Goal: Transaction & Acquisition: Purchase product/service

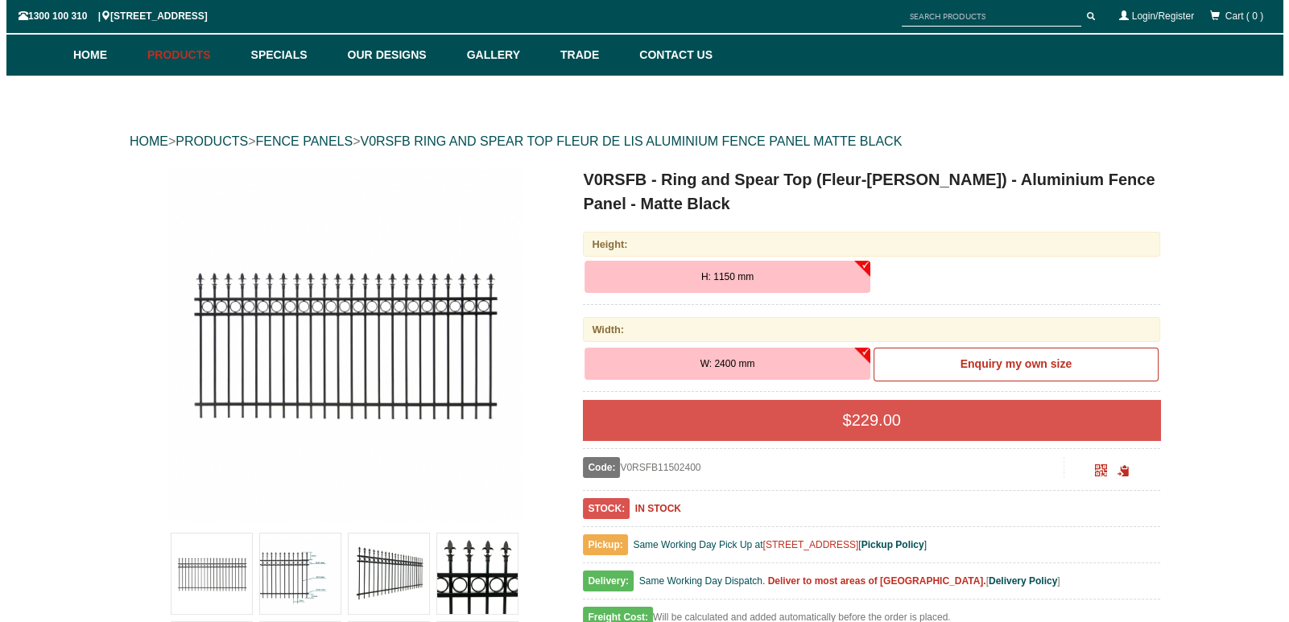
scroll to position [361, 0]
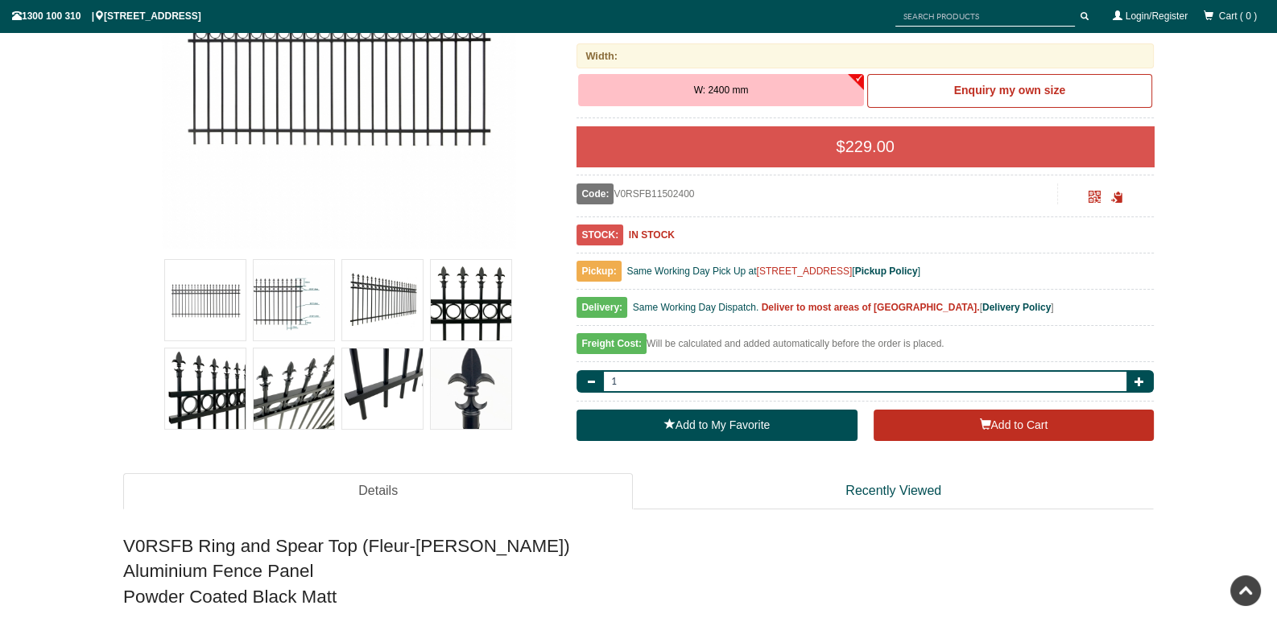
click at [277, 297] on img at bounding box center [294, 300] width 81 height 81
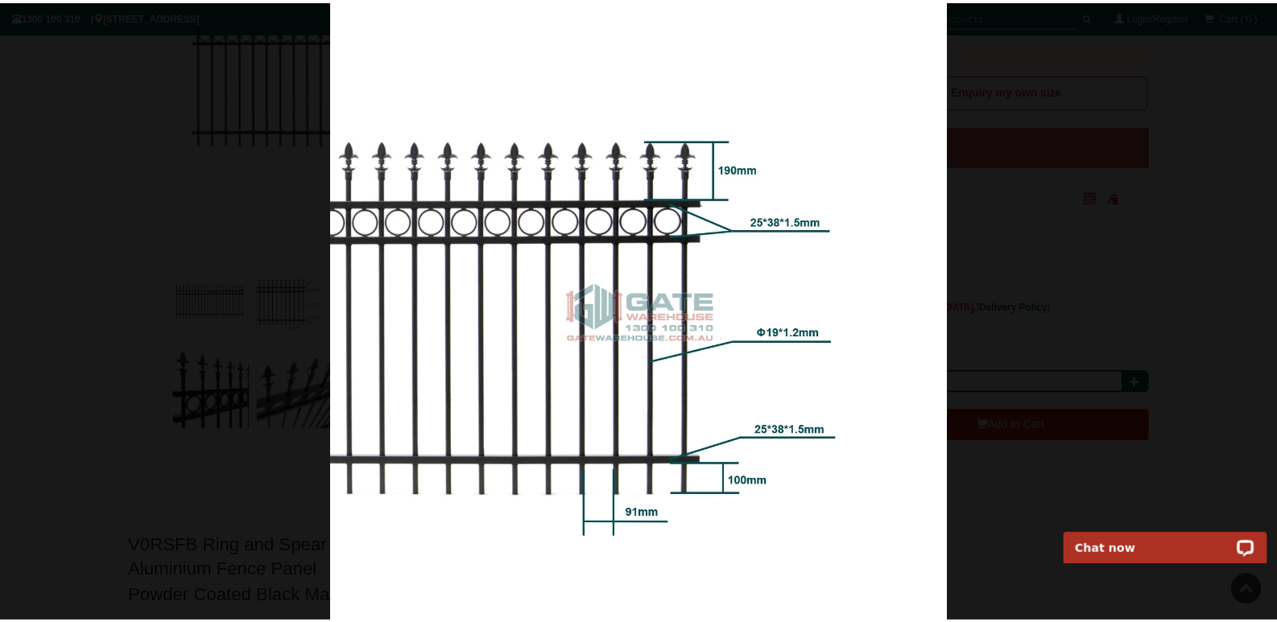
scroll to position [0, 0]
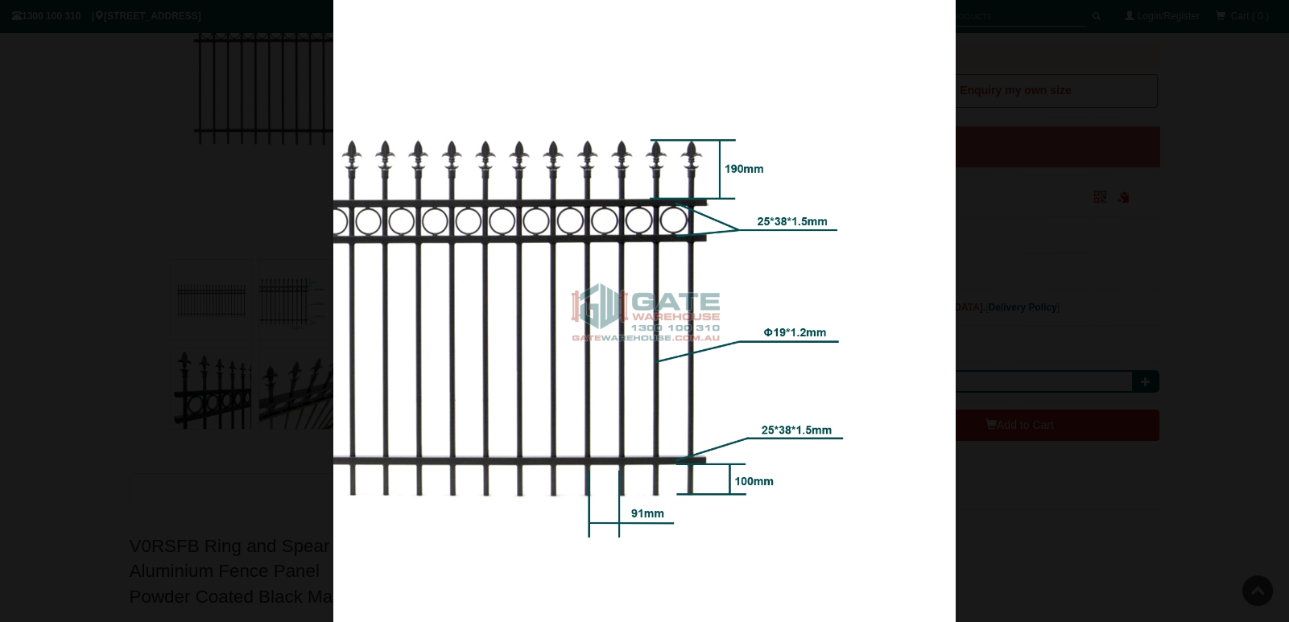
click at [1014, 183] on div at bounding box center [644, 311] width 1289 height 622
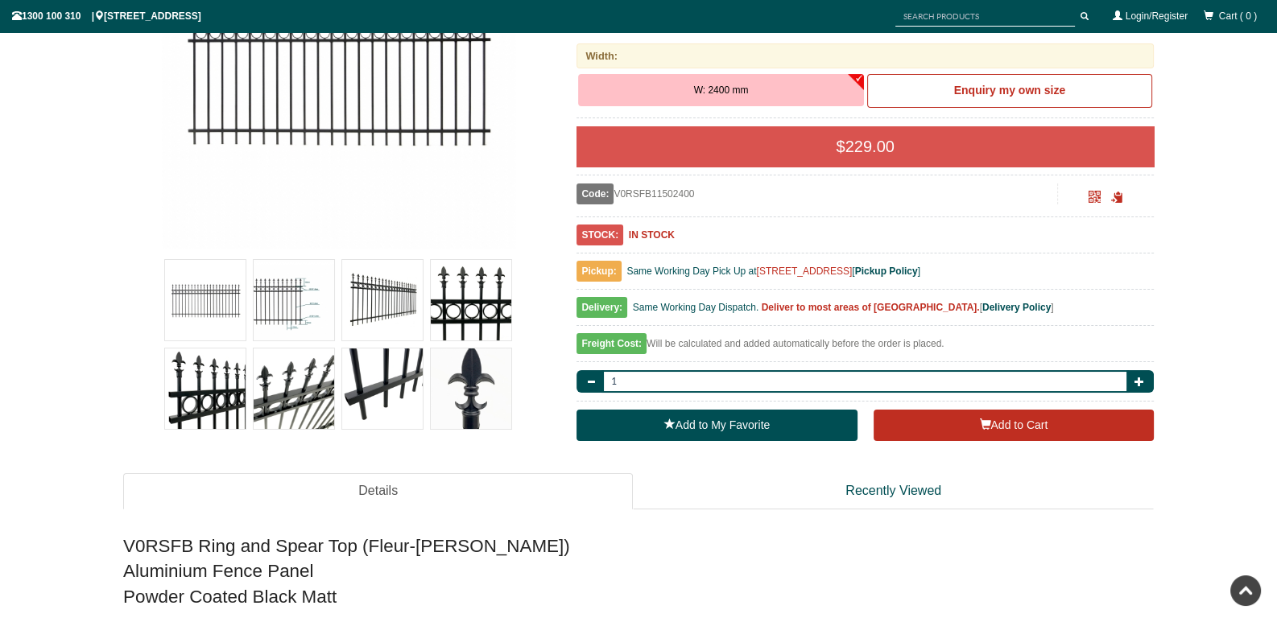
click at [306, 398] on img at bounding box center [294, 389] width 81 height 81
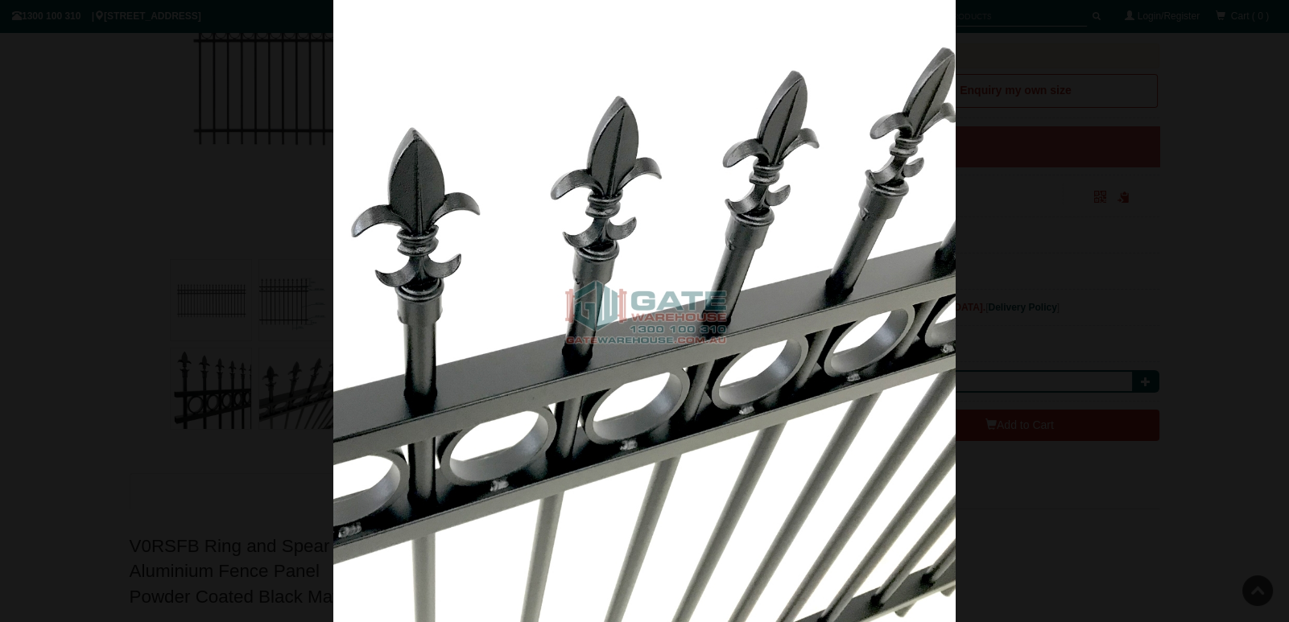
click at [266, 138] on div at bounding box center [644, 311] width 1289 height 622
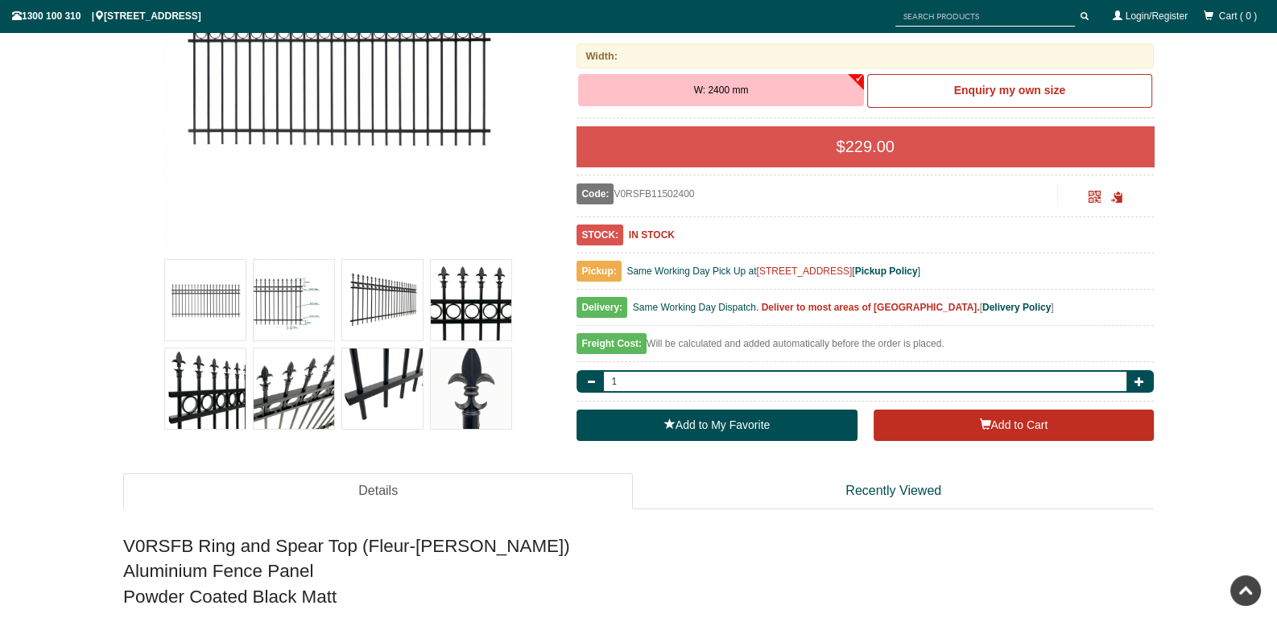
click at [467, 390] on img at bounding box center [471, 389] width 81 height 81
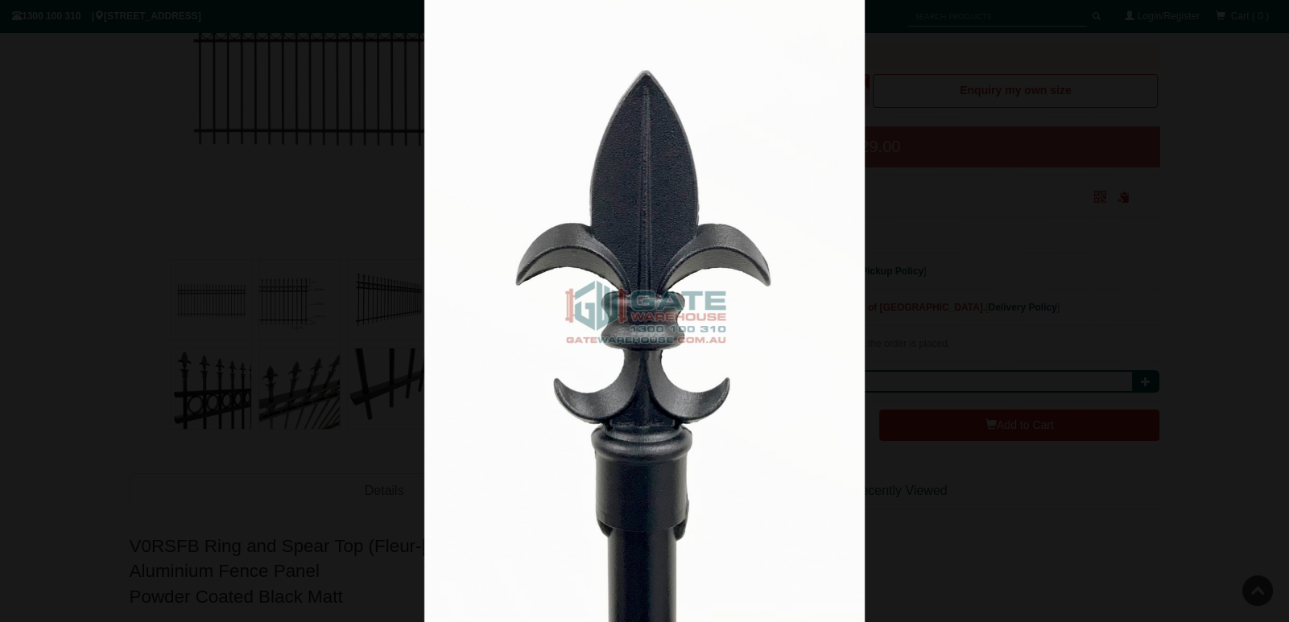
click at [304, 259] on div at bounding box center [644, 311] width 1289 height 622
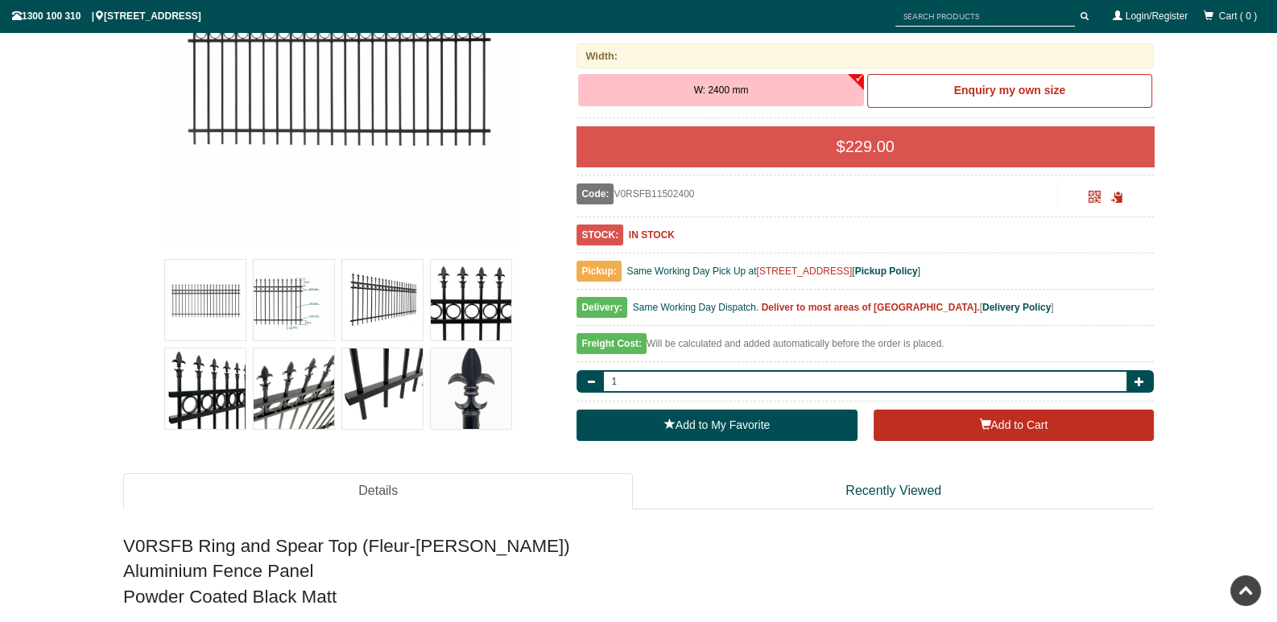
click at [282, 405] on img at bounding box center [294, 389] width 81 height 81
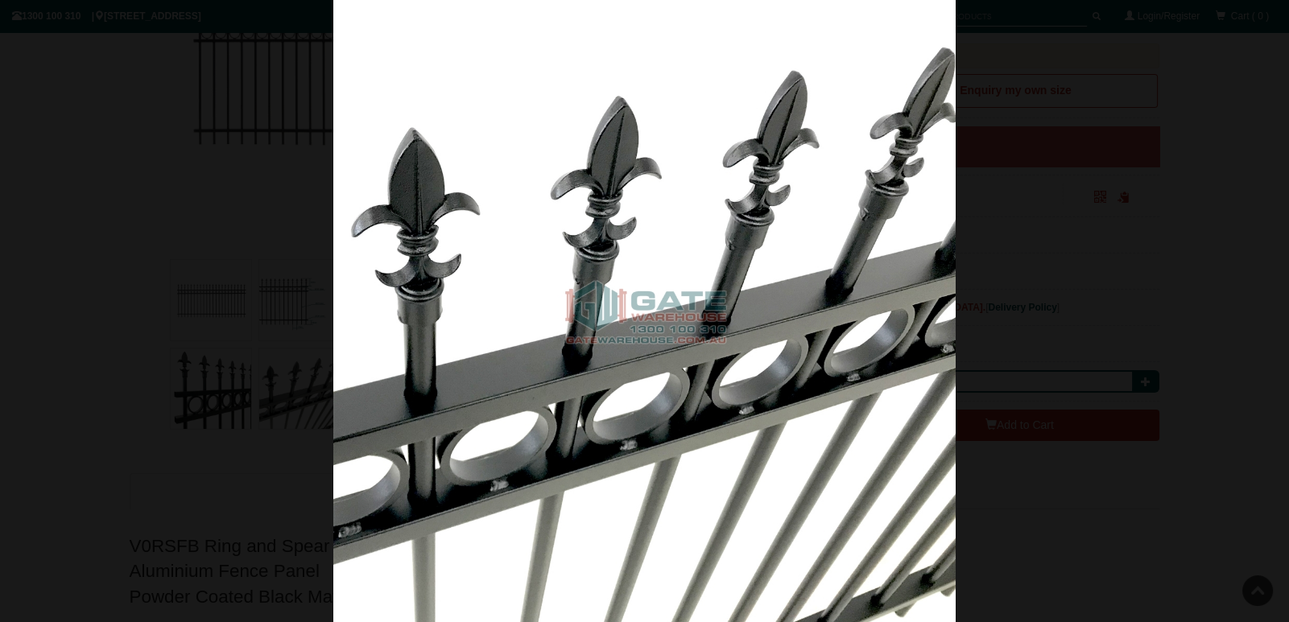
click at [998, 72] on div at bounding box center [644, 311] width 1289 height 622
